Goal: Transaction & Acquisition: Purchase product/service

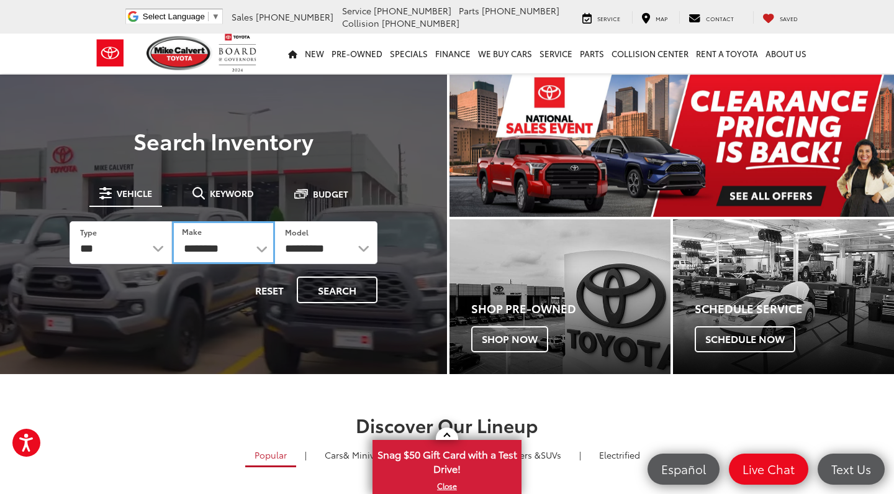
select select "******"
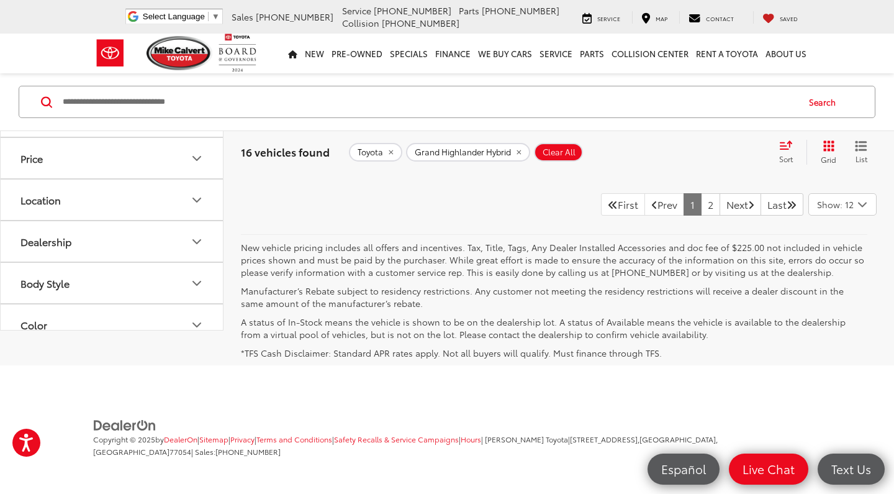
scroll to position [6031, 0]
click at [701, 215] on link "2" at bounding box center [710, 204] width 19 height 22
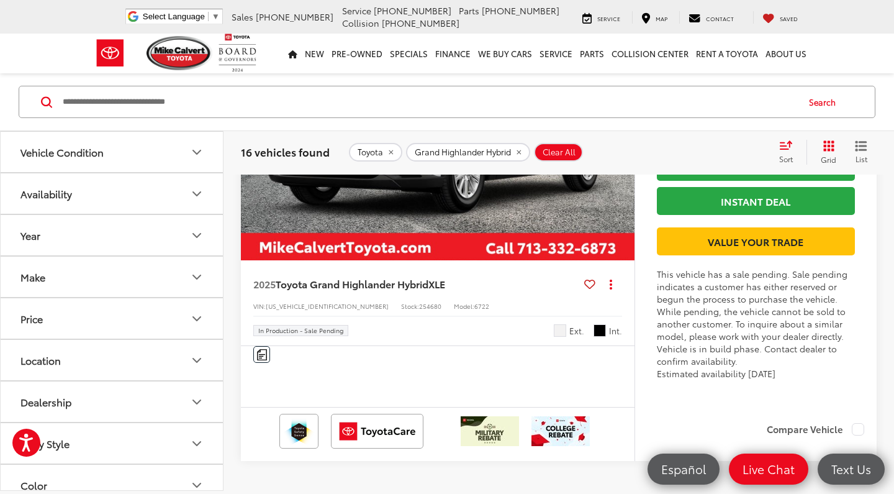
scroll to position [1697, 0]
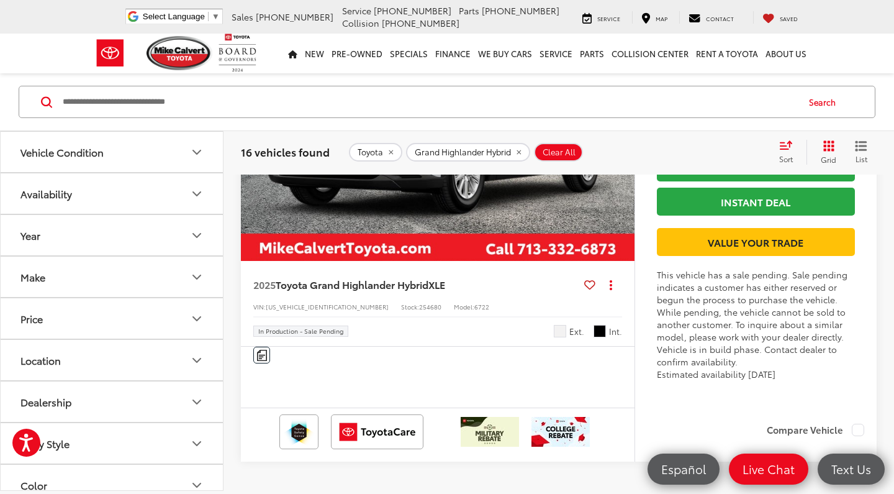
click at [454, 262] on img "2025 Toyota Grand Highlander Hybrid Hybrid XLE 0" at bounding box center [437, 113] width 395 height 297
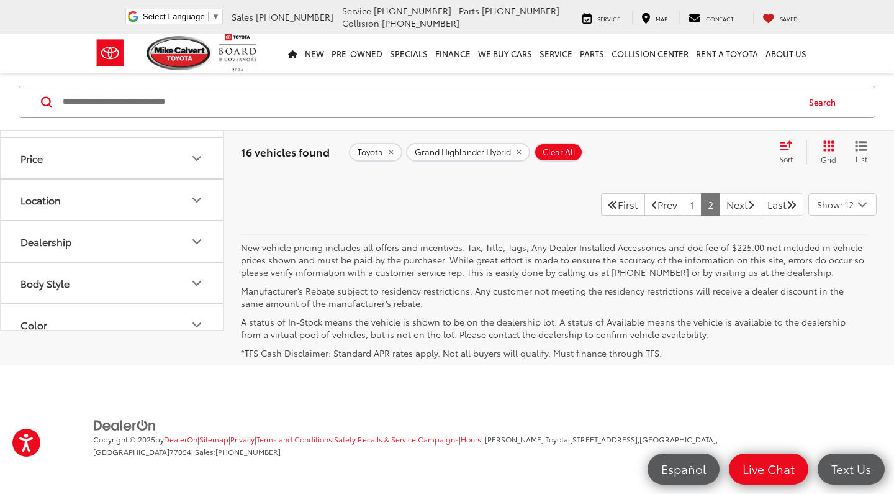
scroll to position [2167, 0]
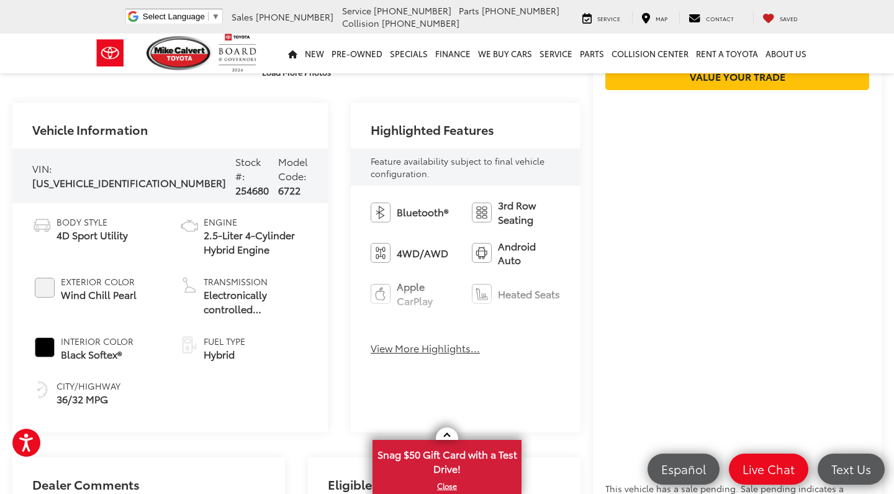
scroll to position [402, 0]
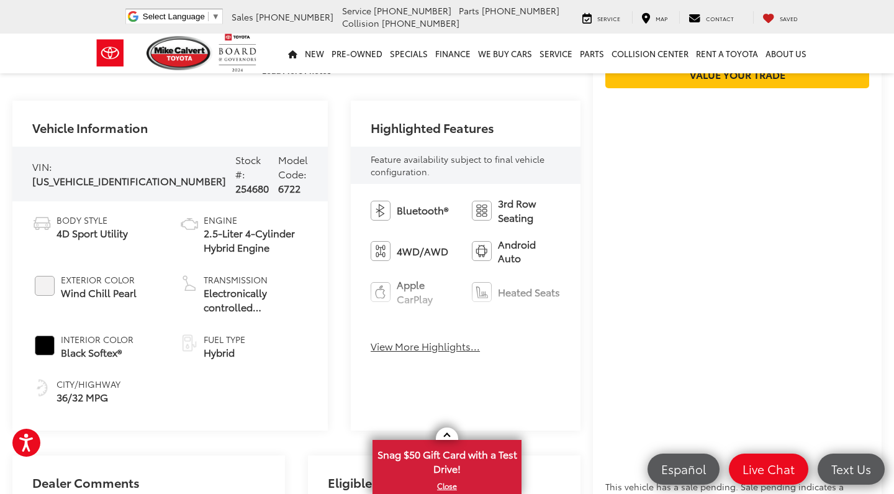
click at [422, 343] on button "View More Highlights..." at bounding box center [425, 346] width 109 height 14
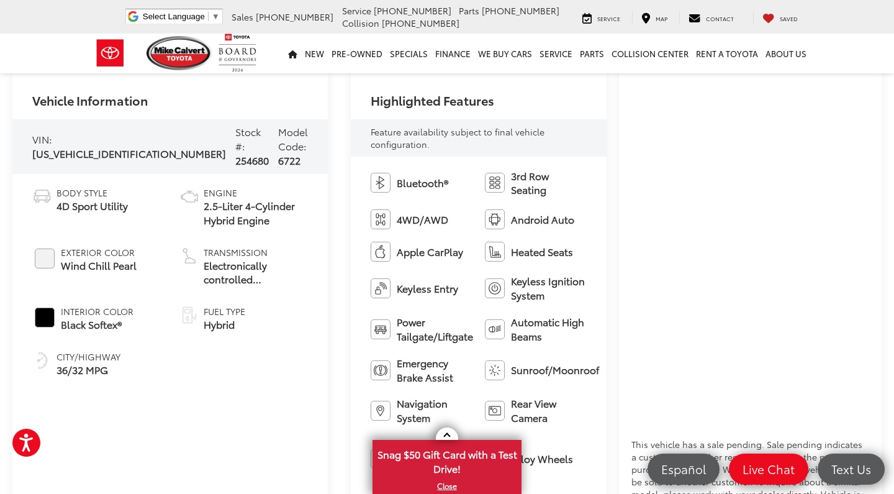
scroll to position [445, 0]
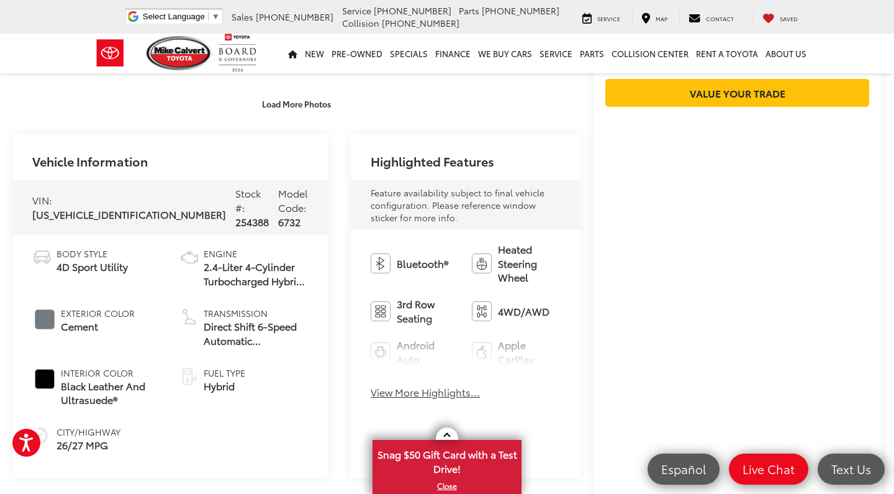
scroll to position [373, 0]
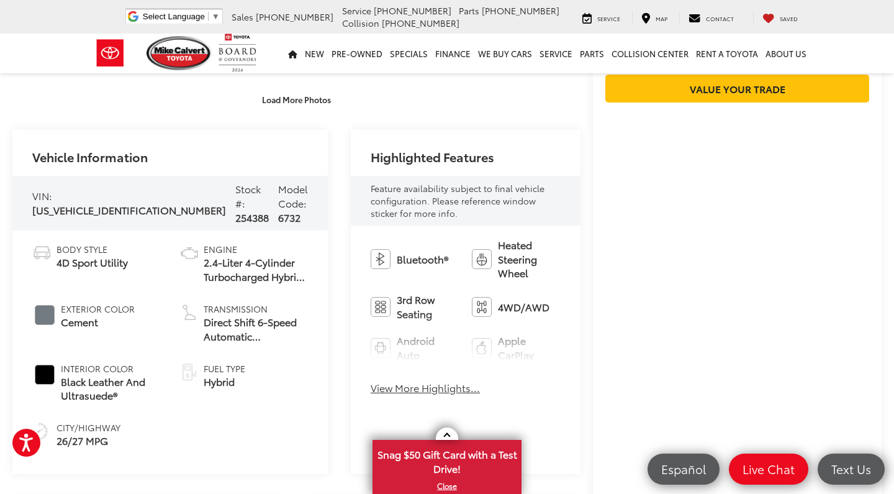
click at [371, 381] on button "View More Highlights..." at bounding box center [425, 388] width 109 height 14
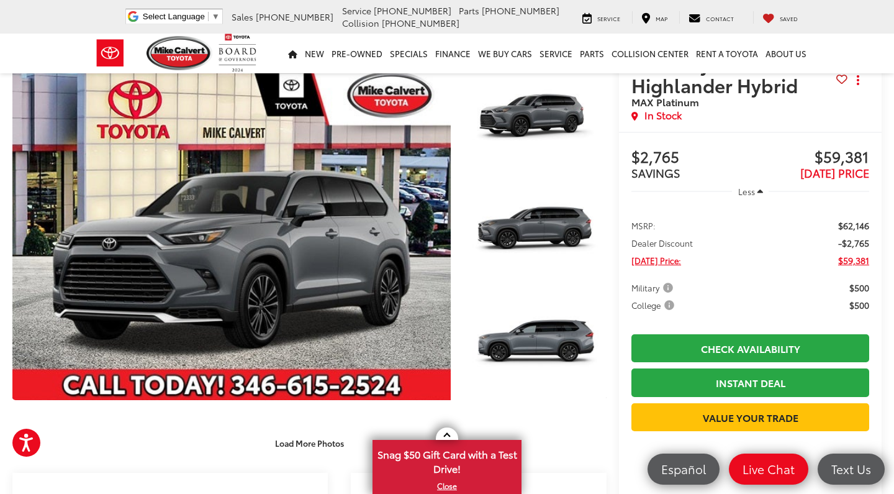
scroll to position [43, 0]
